Goal: Information Seeking & Learning: Find specific fact

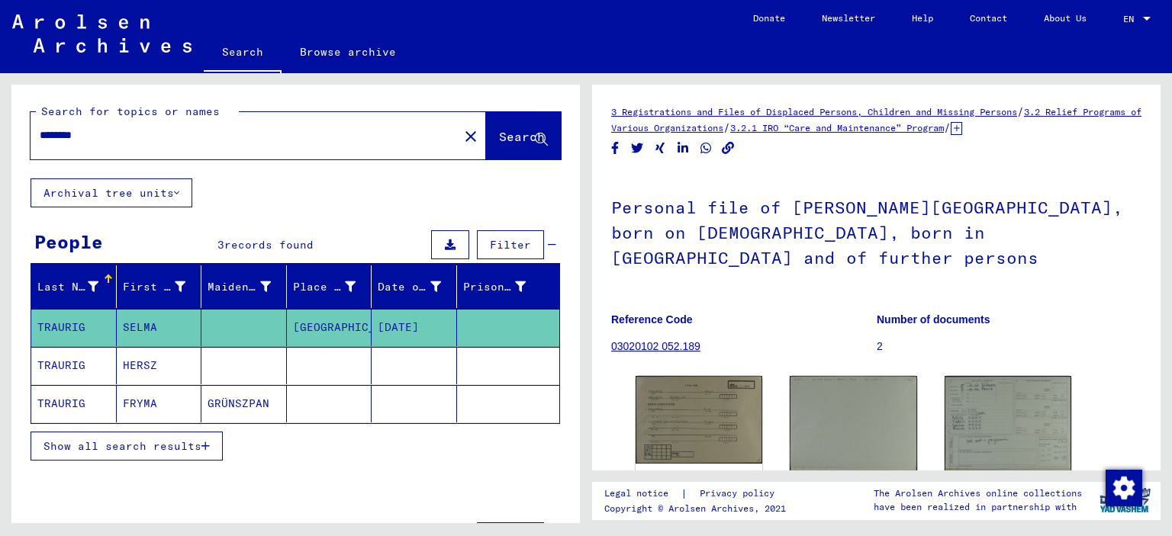
drag, startPoint x: 108, startPoint y: 137, endPoint x: 0, endPoint y: 128, distance: 107.9
click at [0, 128] on div "Search for topics or names ******** close Search Archival tree units People 3 r…" at bounding box center [293, 298] width 586 height 450
click at [499, 137] on span "Search" at bounding box center [522, 136] width 46 height 15
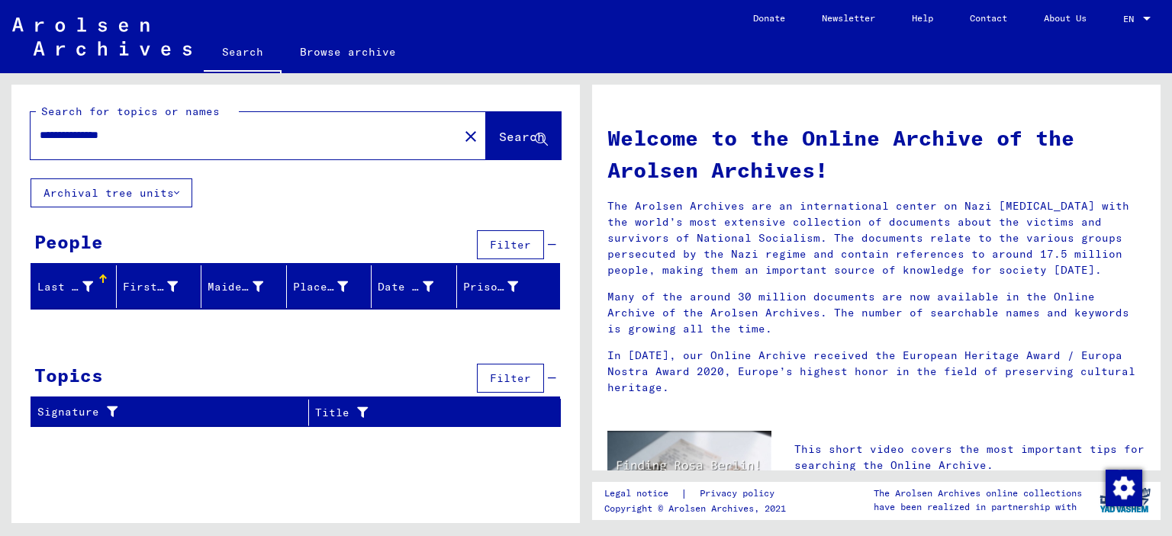
click at [154, 144] on div "**********" at bounding box center [236, 135] width 410 height 34
drag, startPoint x: 108, startPoint y: 142, endPoint x: 243, endPoint y: 150, distance: 134.5
click at [243, 150] on div "**********" at bounding box center [236, 135] width 410 height 34
click at [499, 130] on span "Search" at bounding box center [522, 136] width 46 height 15
drag, startPoint x: 91, startPoint y: 133, endPoint x: 192, endPoint y: 137, distance: 101.5
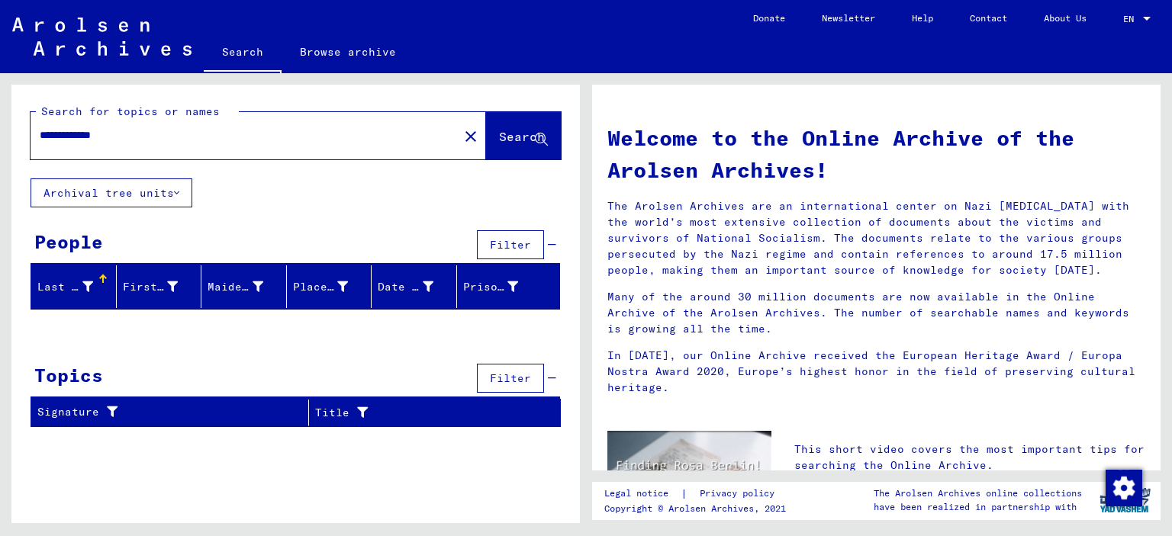
click at [192, 137] on input "**********" at bounding box center [240, 135] width 400 height 16
click at [499, 134] on span "Search" at bounding box center [522, 136] width 46 height 15
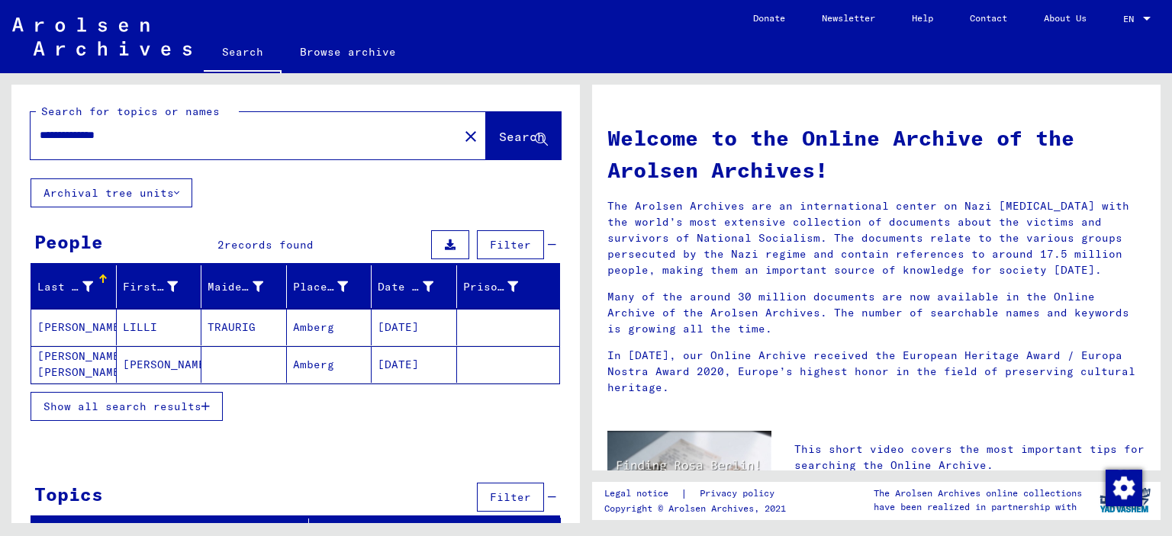
click at [166, 392] on button "Show all search results" at bounding box center [127, 406] width 192 height 29
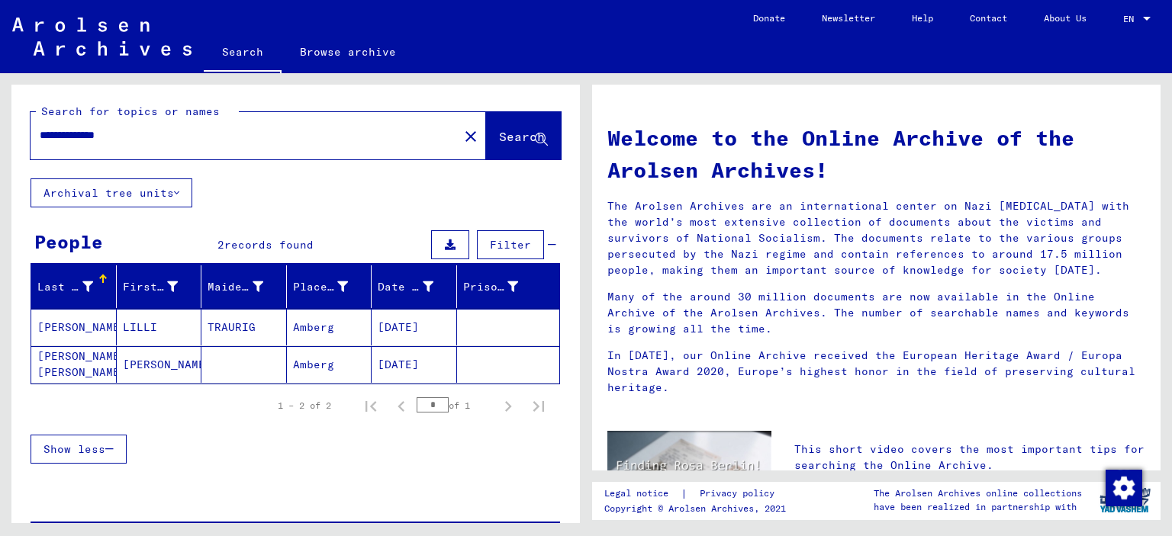
drag, startPoint x: 93, startPoint y: 139, endPoint x: 210, endPoint y: 136, distance: 116.7
click at [207, 137] on input "**********" at bounding box center [240, 135] width 400 height 16
click at [499, 140] on span "Search" at bounding box center [522, 136] width 46 height 15
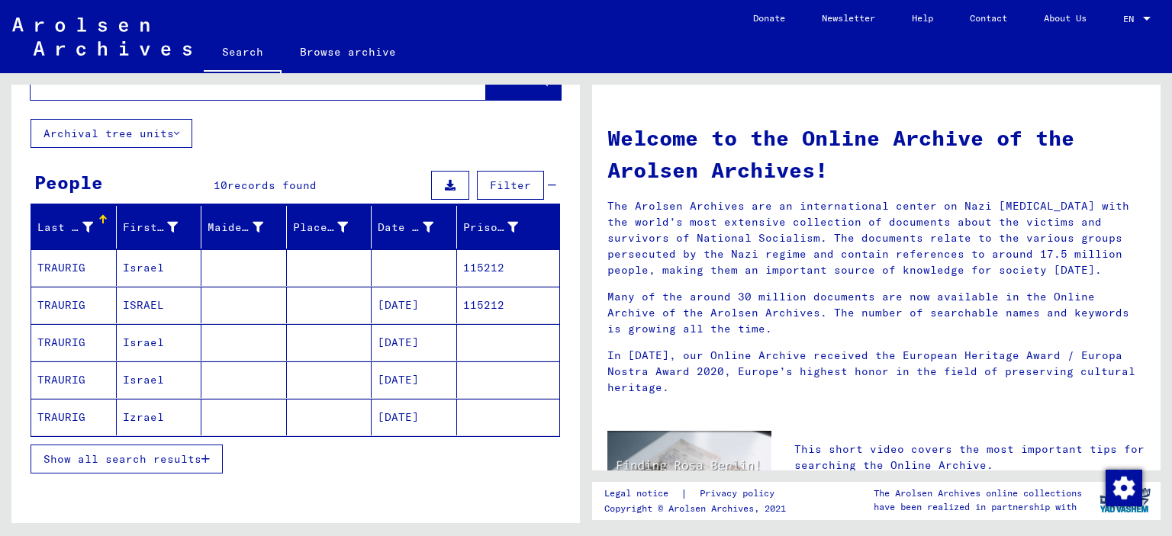
scroll to position [153, 0]
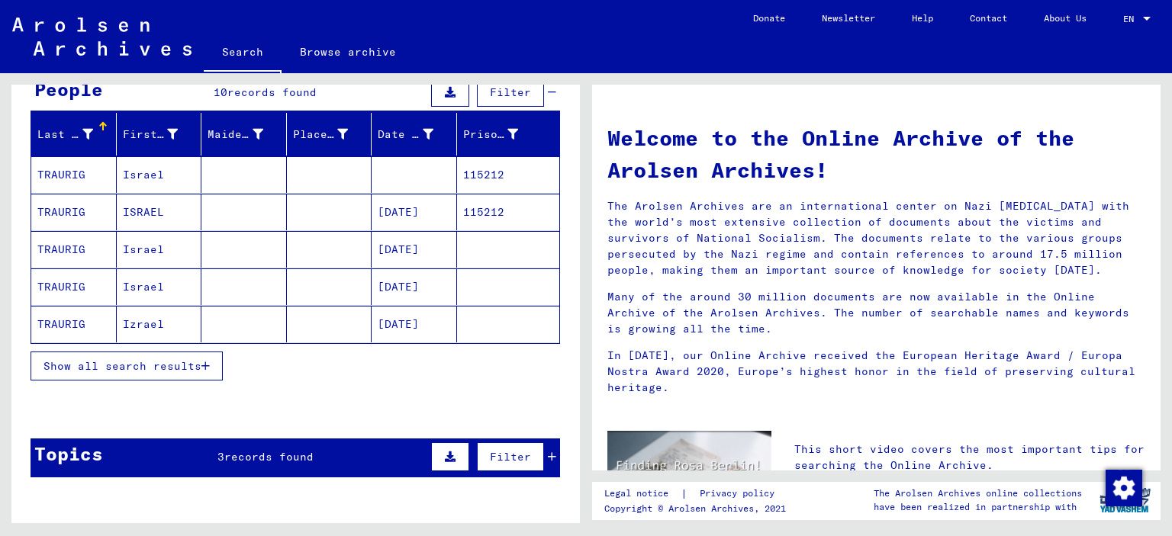
click at [154, 366] on span "Show all search results" at bounding box center [122, 366] width 158 height 14
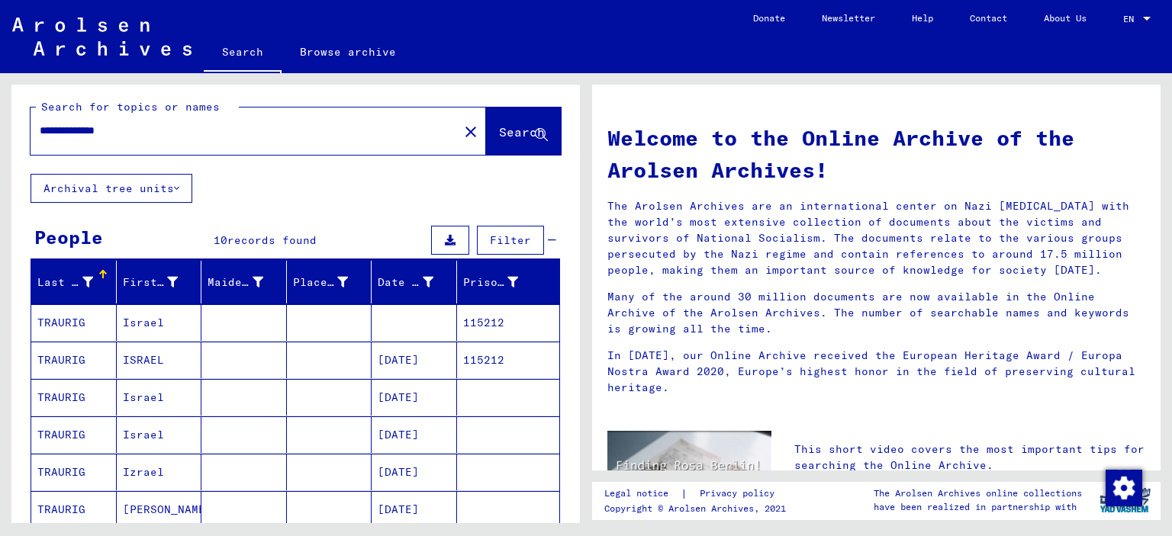
scroll to position [0, 0]
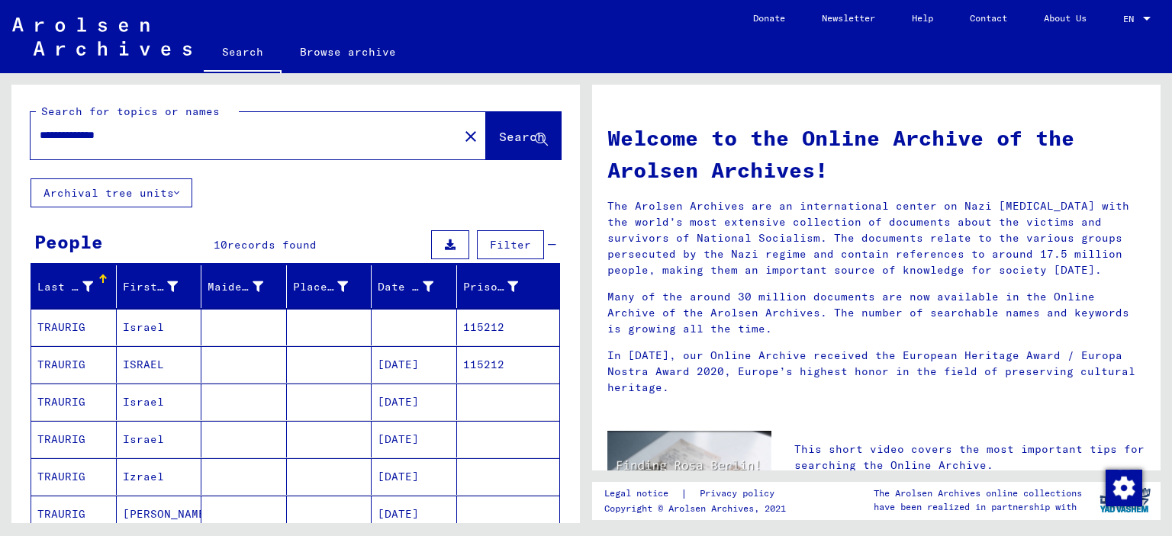
click at [336, 332] on mat-cell at bounding box center [329, 327] width 85 height 37
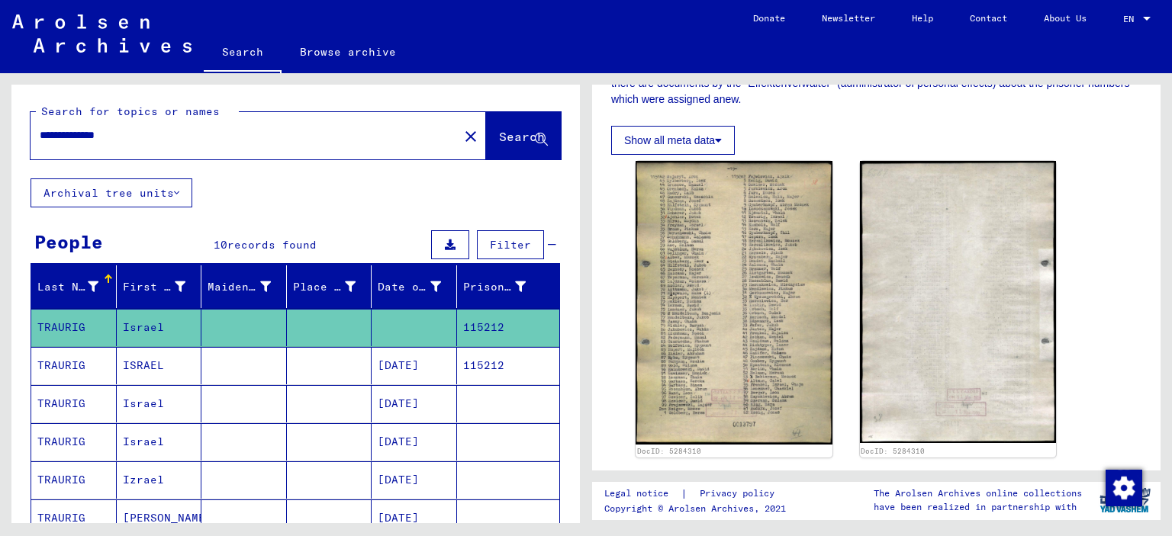
scroll to position [305, 0]
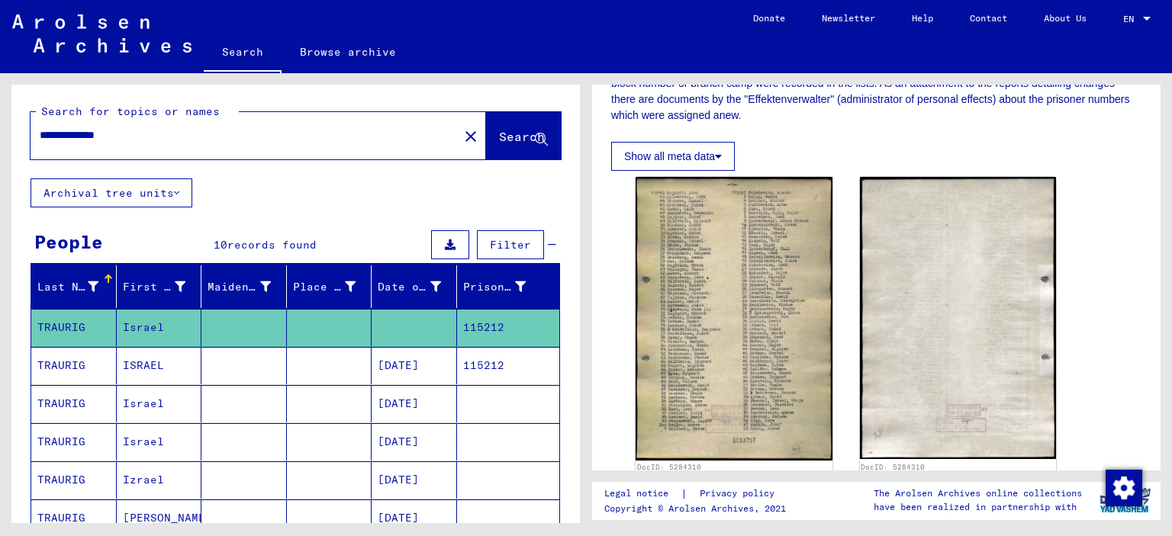
click at [333, 365] on mat-cell at bounding box center [329, 365] width 85 height 37
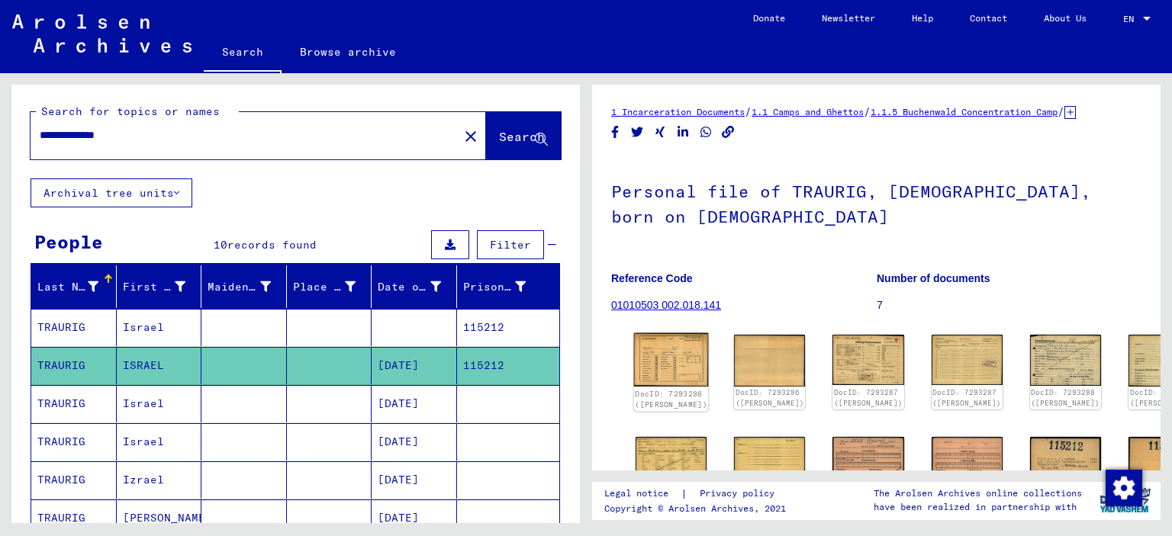
click at [662, 368] on img at bounding box center [671, 360] width 75 height 54
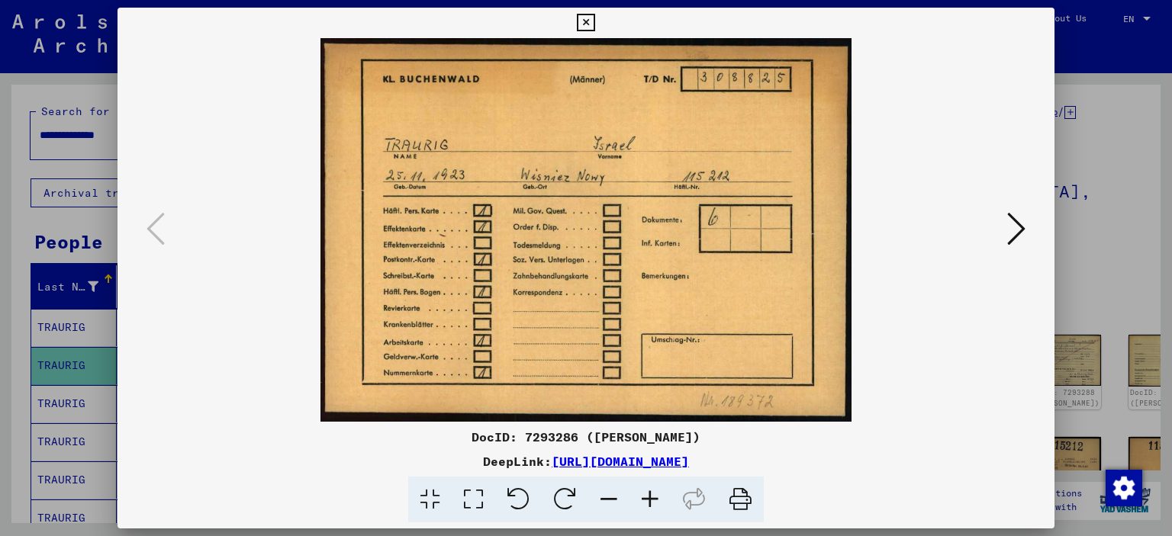
click at [1018, 228] on icon at bounding box center [1016, 229] width 18 height 37
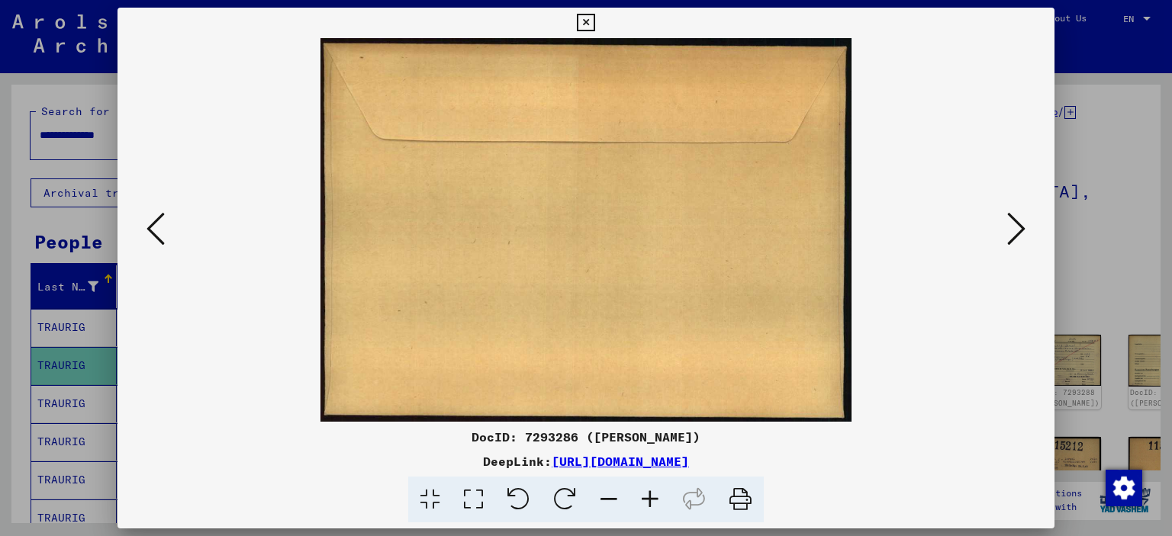
click at [1018, 228] on icon at bounding box center [1016, 229] width 18 height 37
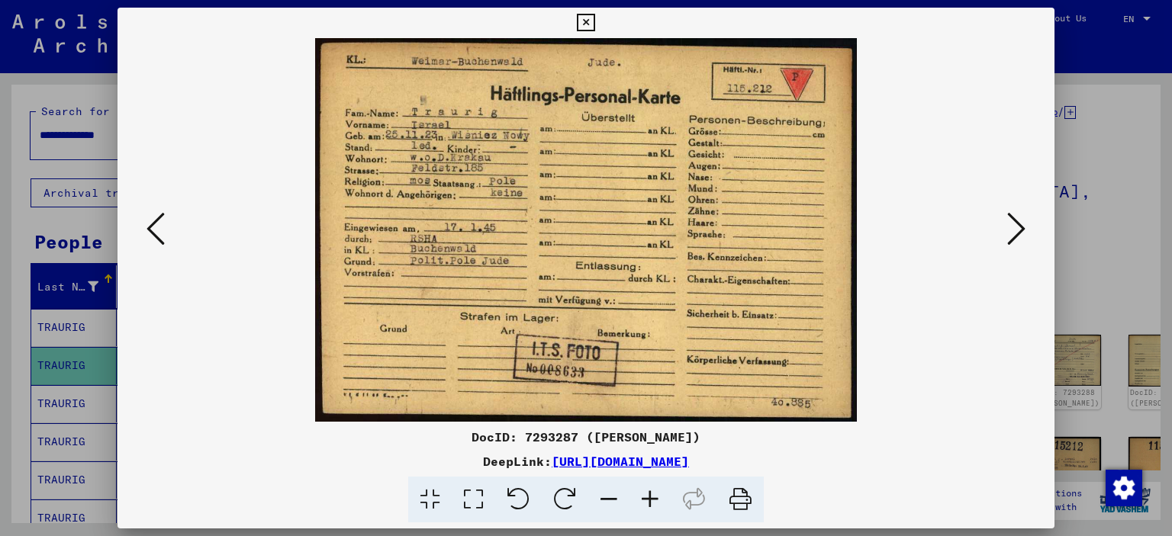
click at [1065, 161] on div at bounding box center [586, 268] width 1172 height 536
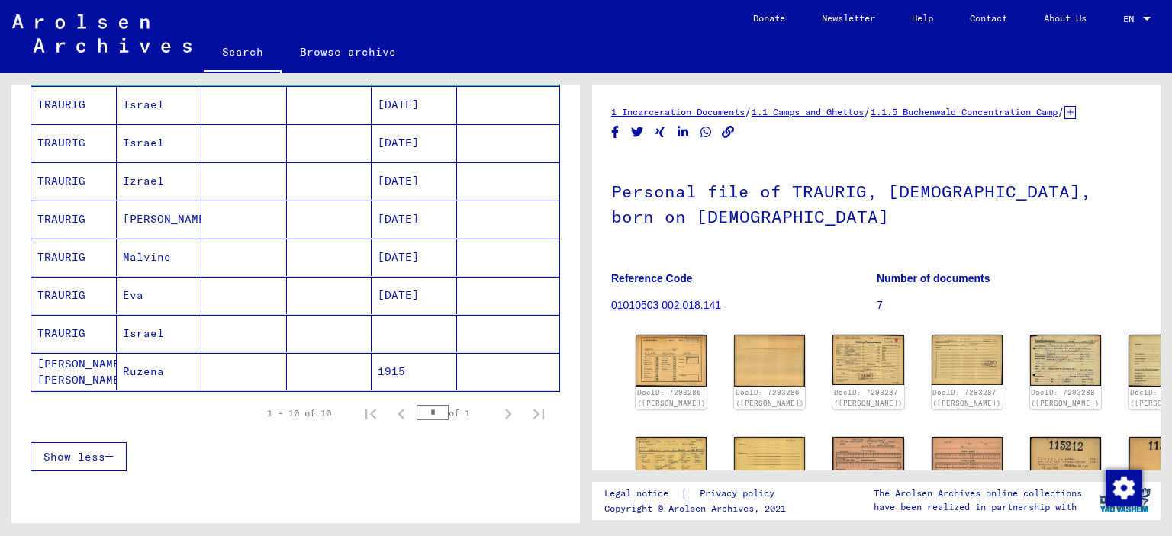
scroll to position [305, 0]
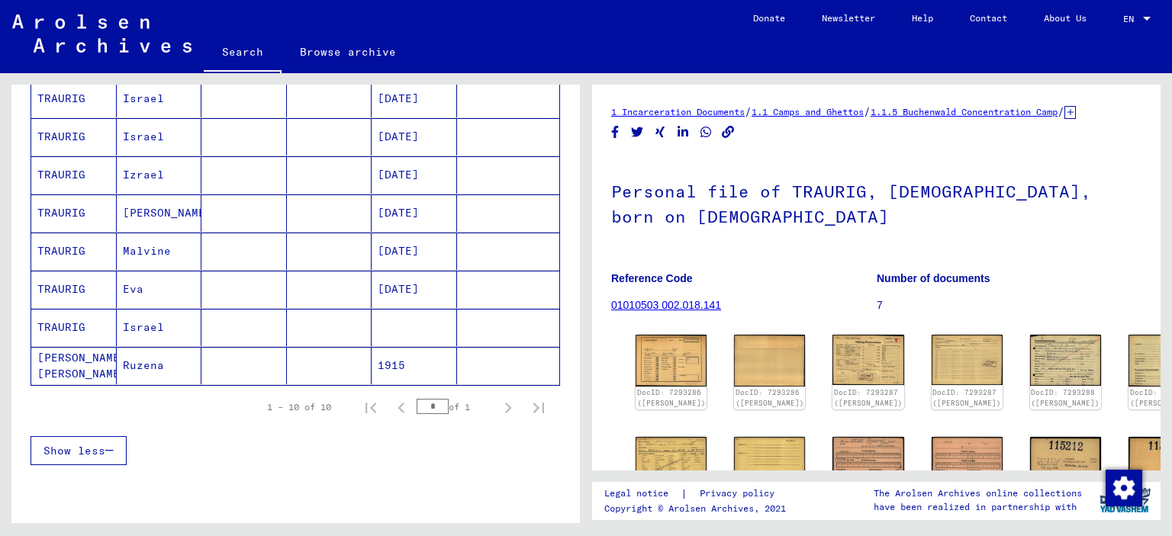
click at [326, 208] on mat-cell at bounding box center [329, 213] width 85 height 37
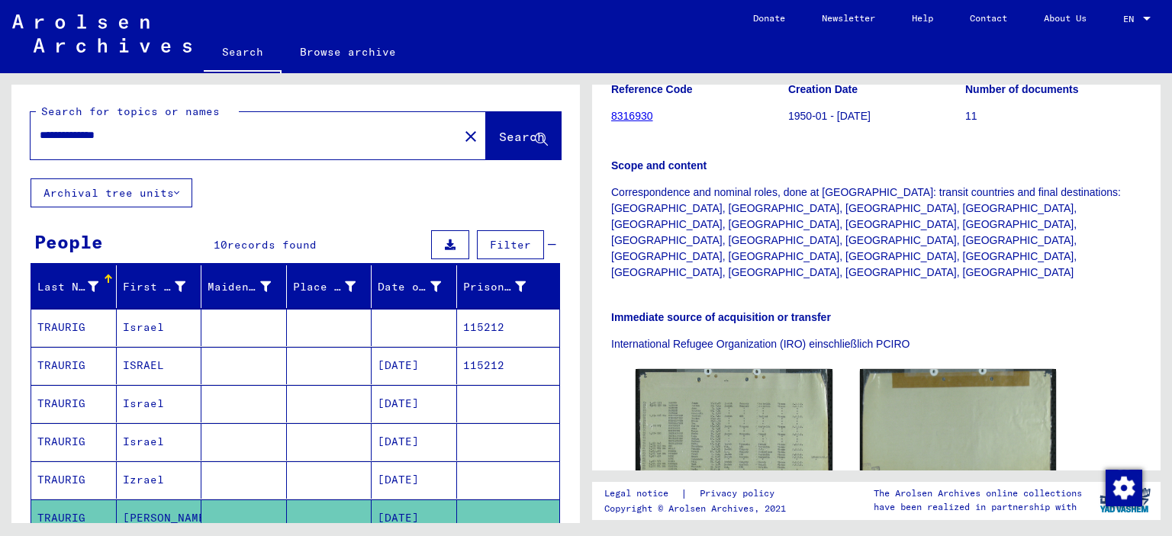
drag, startPoint x: 95, startPoint y: 137, endPoint x: 218, endPoint y: 153, distance: 124.6
click at [218, 153] on div "**********" at bounding box center [258, 135] width 455 height 47
type input "**********"
click at [499, 138] on span "Search" at bounding box center [522, 136] width 46 height 15
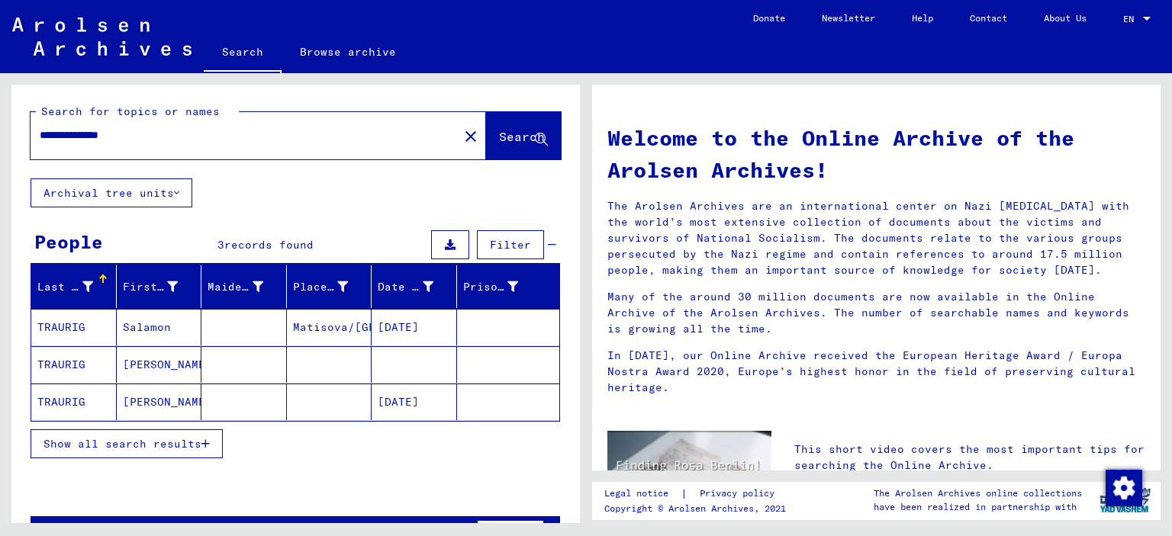
scroll to position [44, 0]
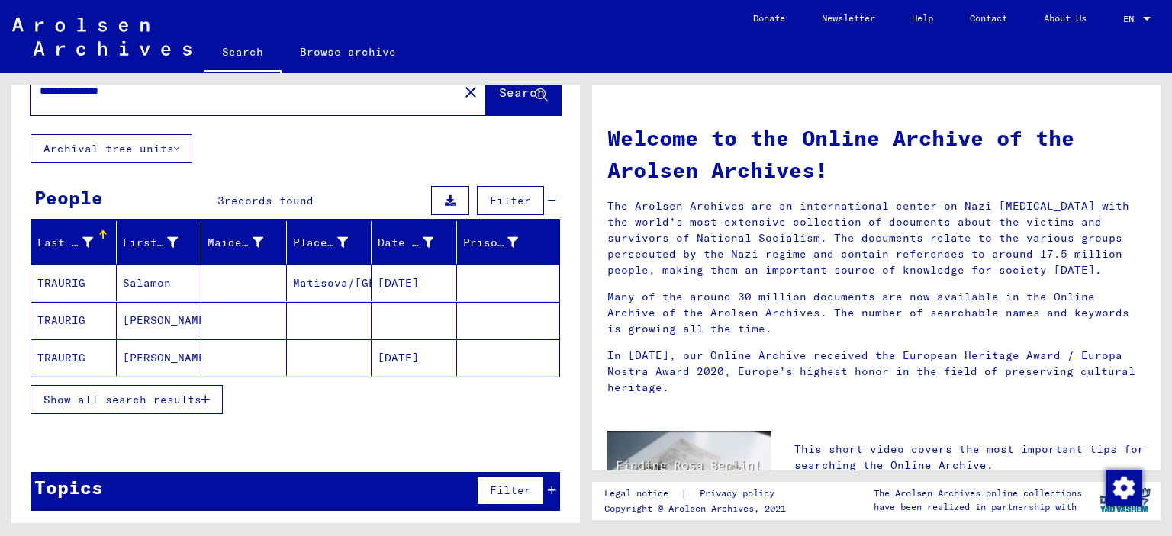
click at [177, 398] on span "Show all search results" at bounding box center [122, 400] width 158 height 14
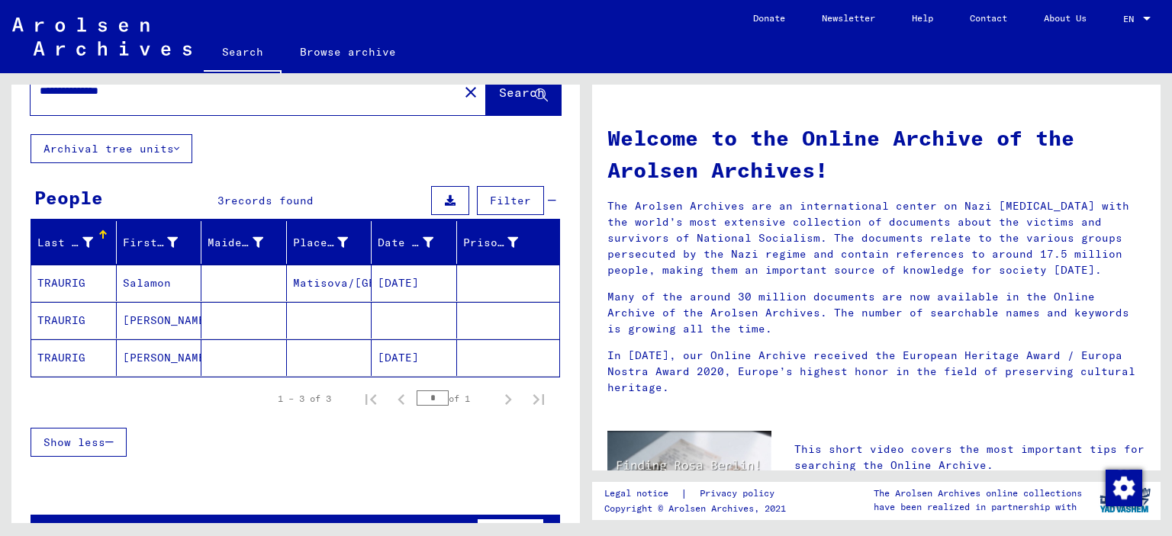
click at [330, 320] on mat-cell at bounding box center [329, 320] width 85 height 37
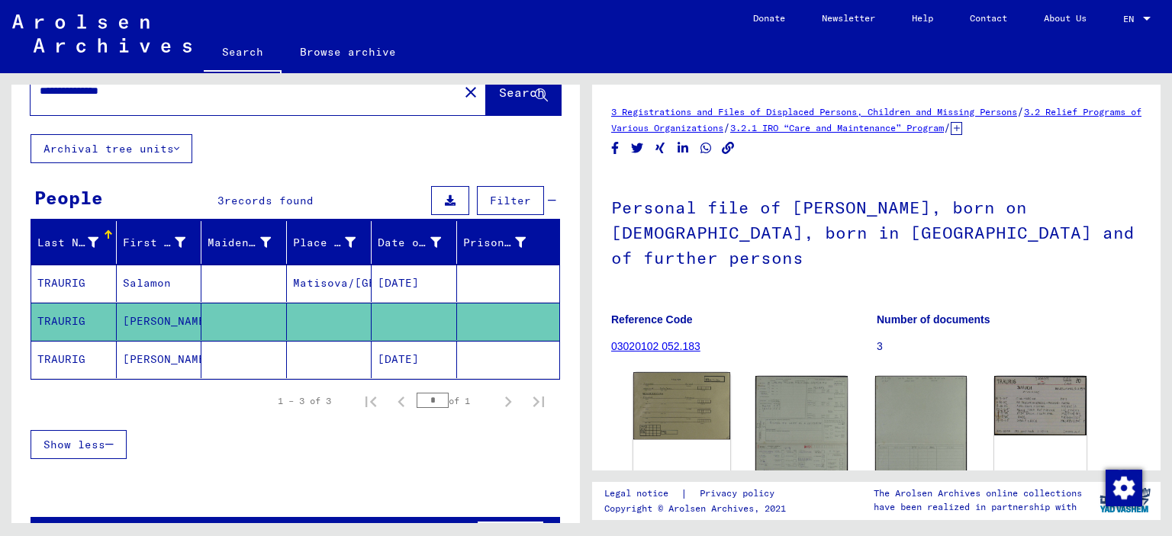
click at [683, 382] on img at bounding box center [681, 405] width 97 height 67
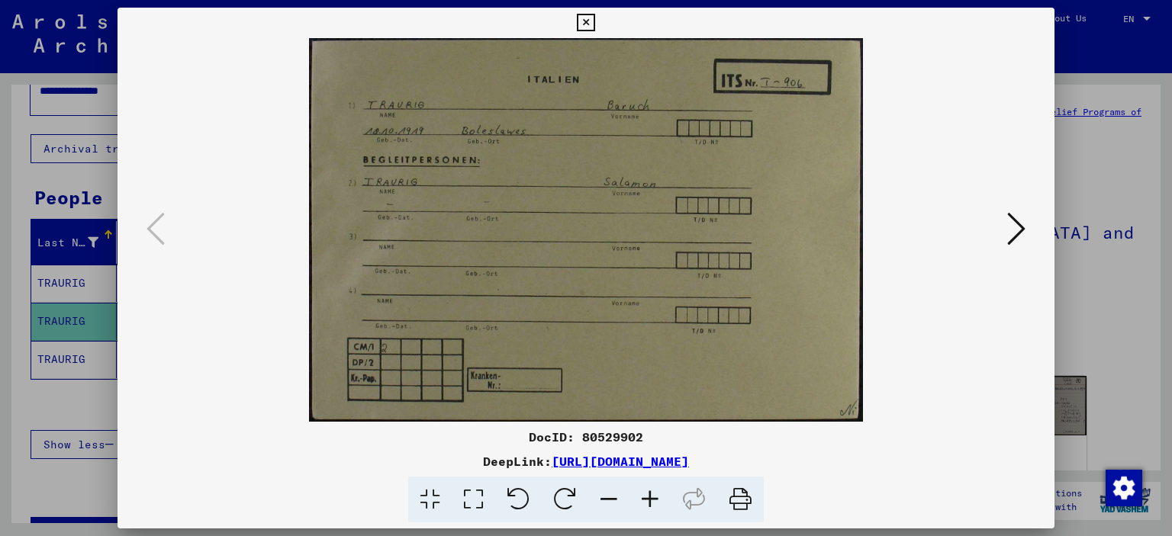
drag, startPoint x: 1101, startPoint y: 307, endPoint x: 1086, endPoint y: 297, distance: 18.2
click at [1100, 305] on div at bounding box center [586, 268] width 1172 height 536
